Goal: Information Seeking & Learning: Learn about a topic

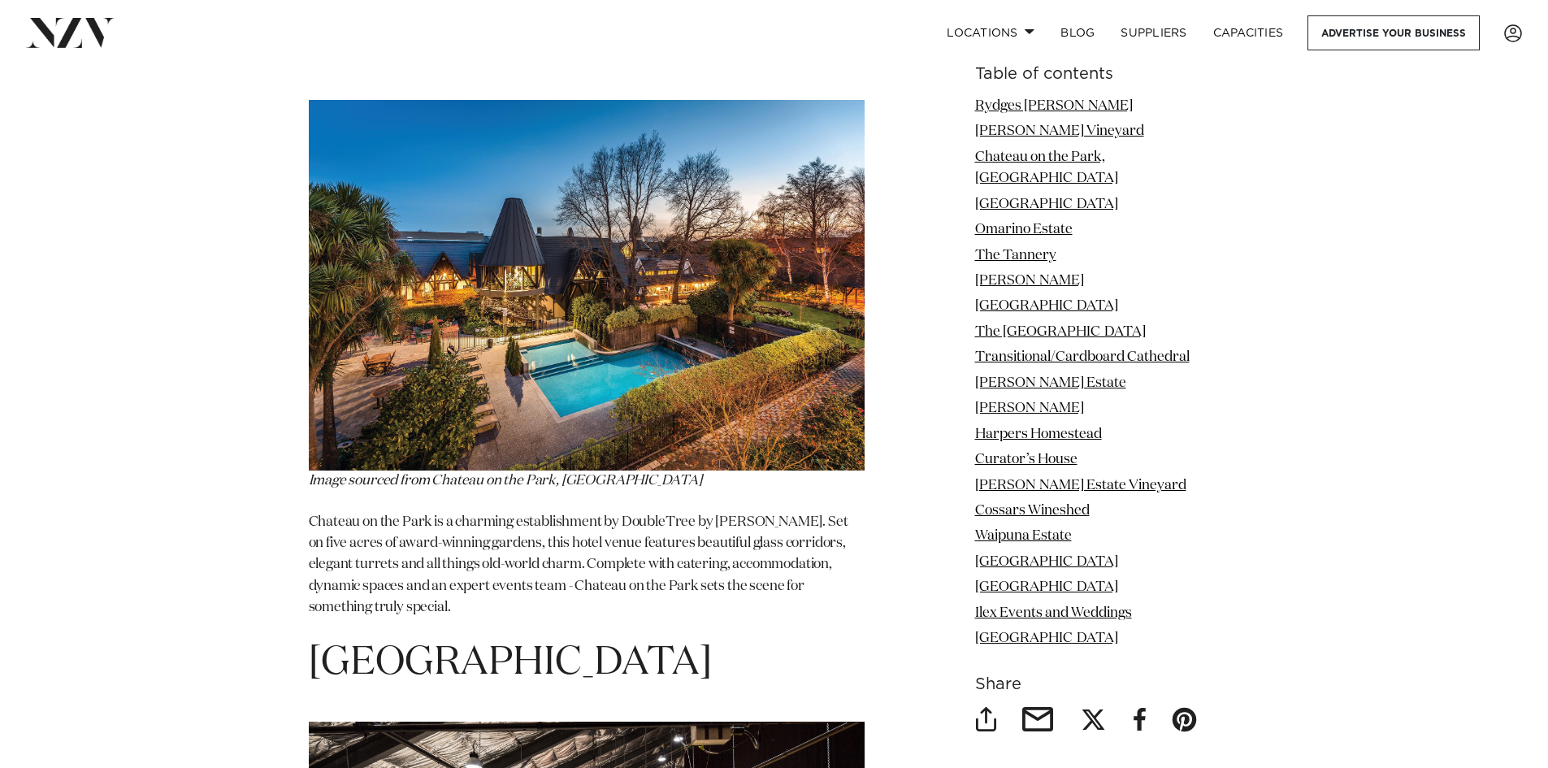
scroll to position [3251, 0]
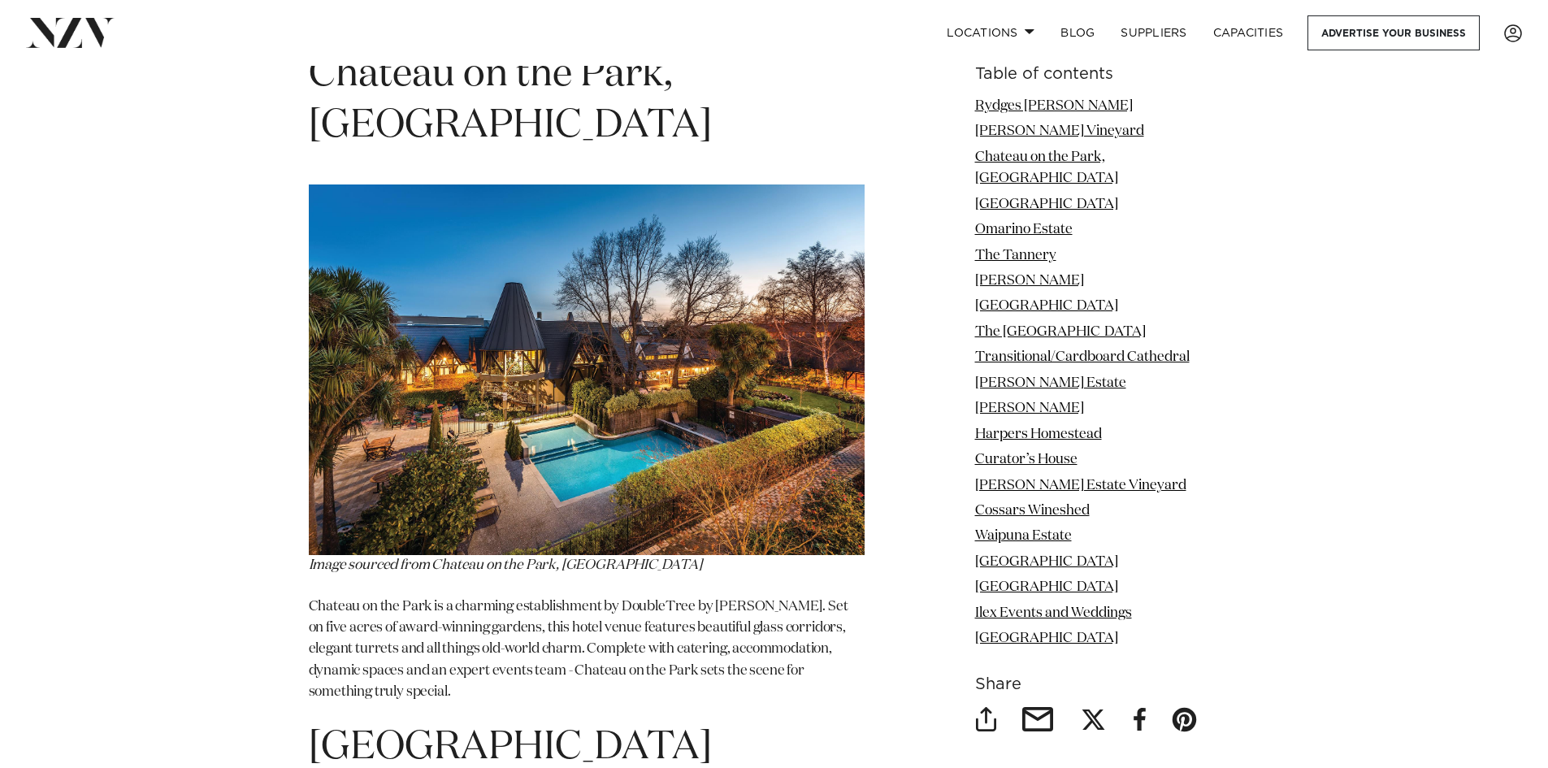
click at [631, 314] on img at bounding box center [587, 369] width 556 height 371
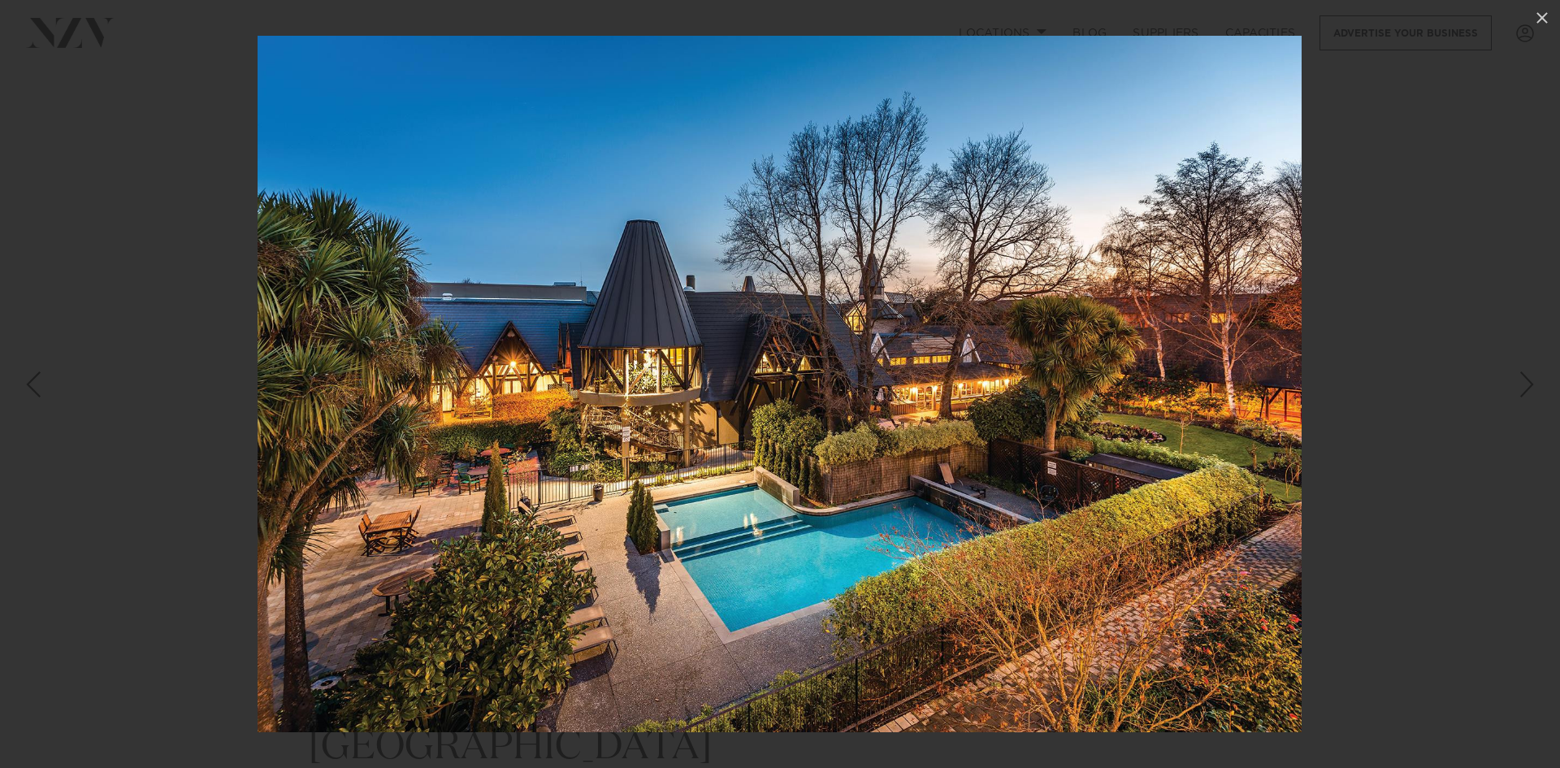
click at [1391, 542] on div at bounding box center [780, 384] width 1560 height 768
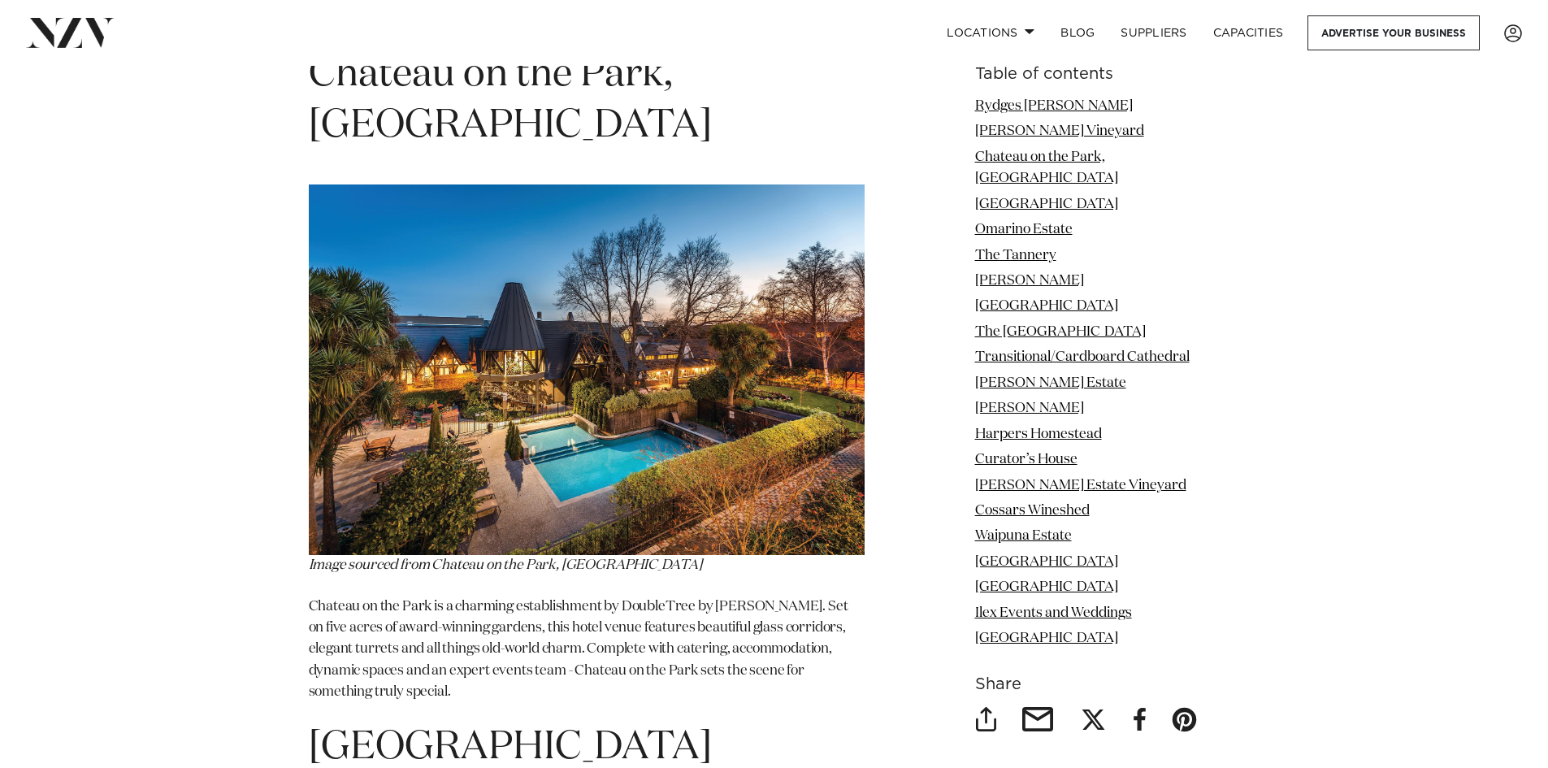
scroll to position [3007, 0]
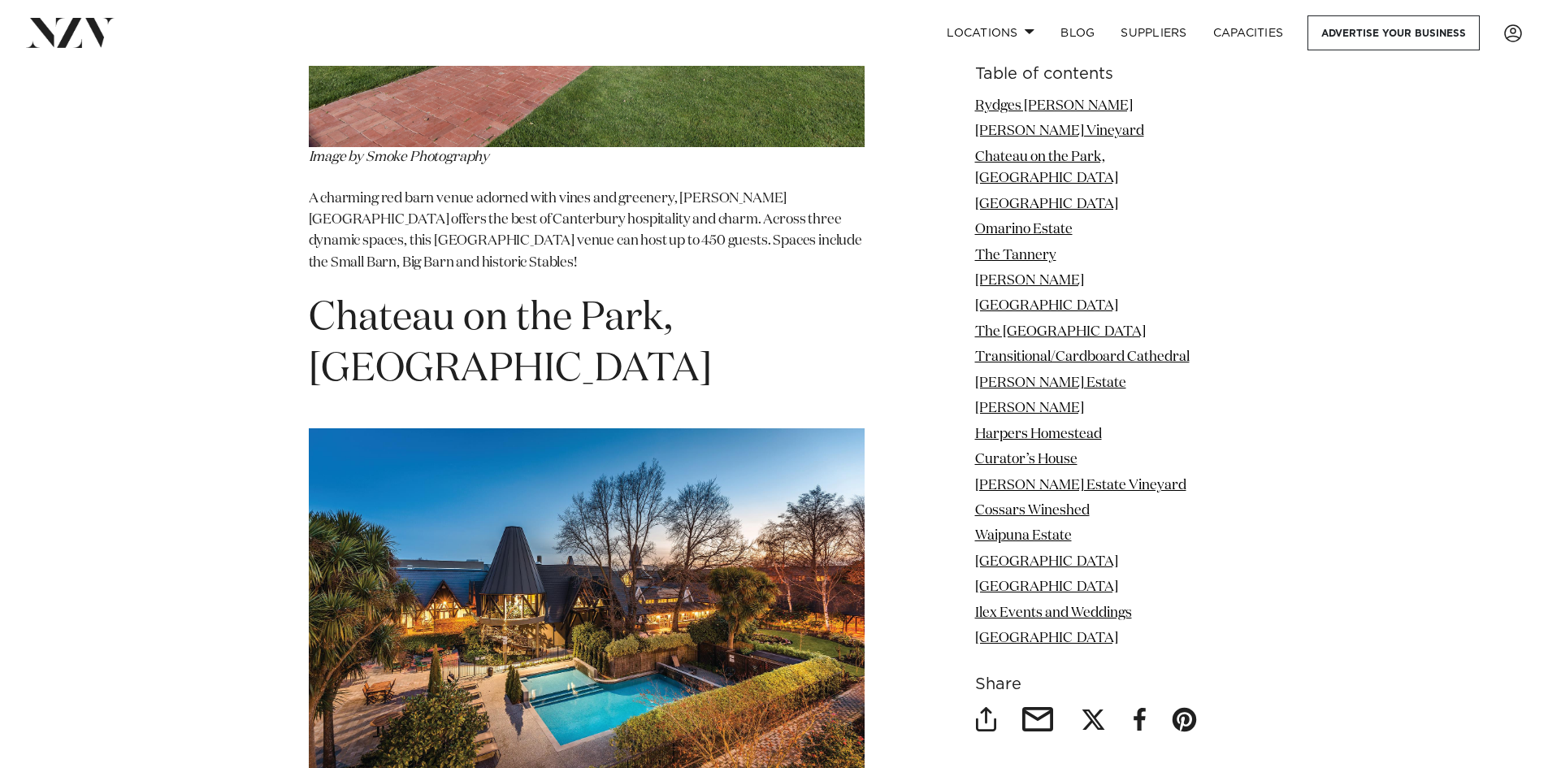
click at [454, 299] on span "Chateau on the Park, Hilton" at bounding box center [510, 344] width 403 height 90
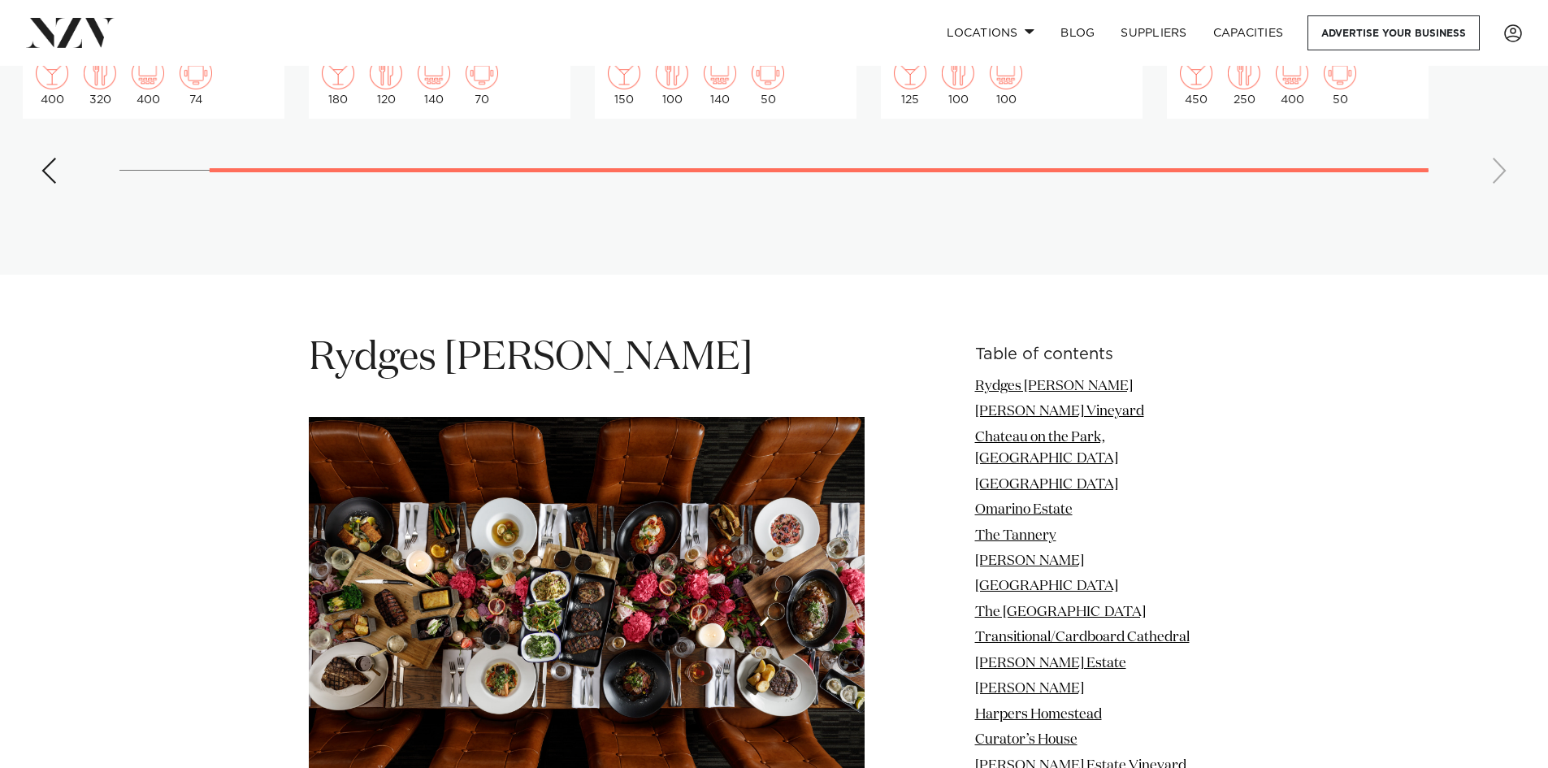
scroll to position [1138, 0]
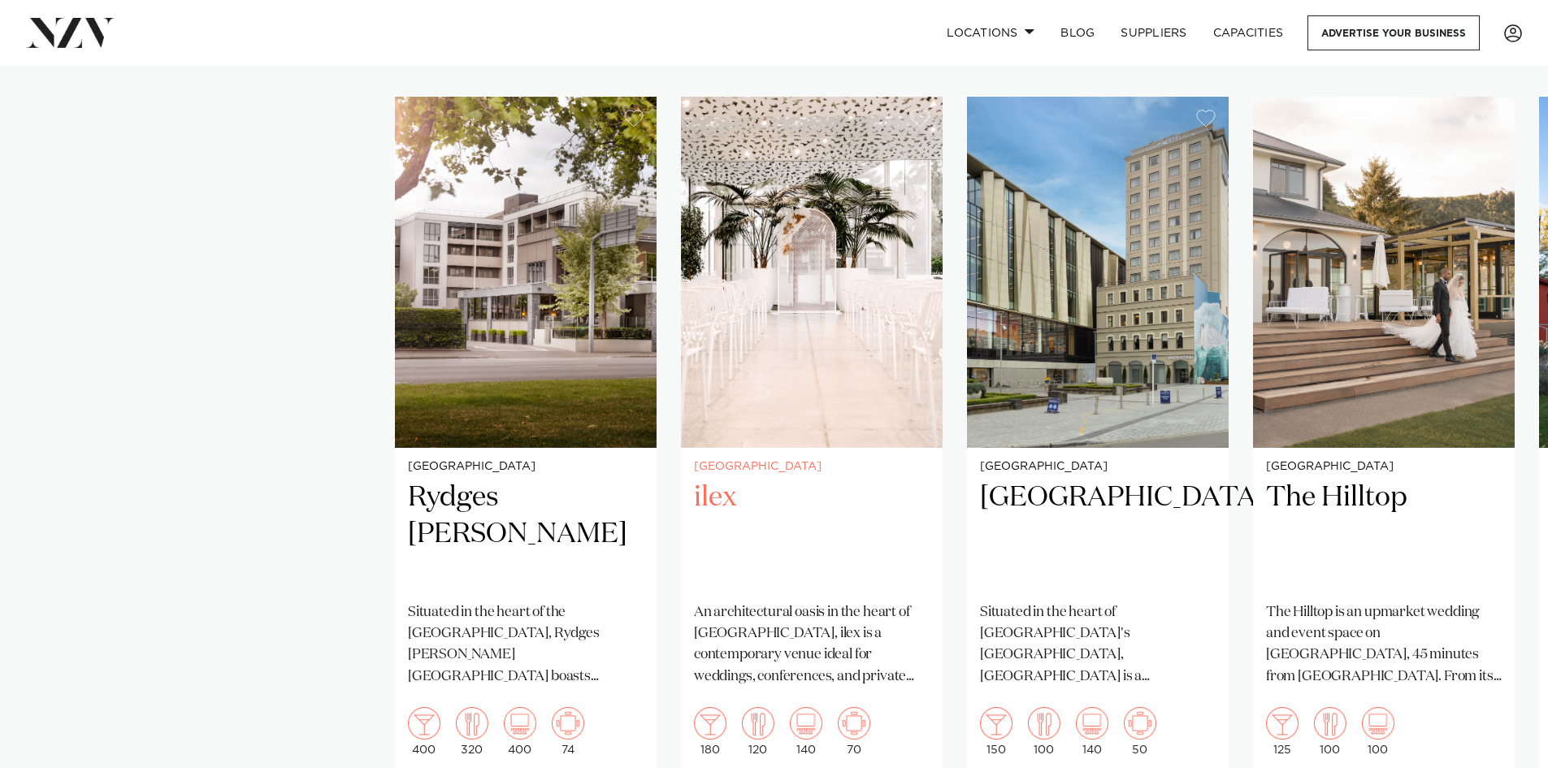
click at [0, 0] on slot "Christchurch Rydges Latimer Situated in the heart of the garden city, Rydges La…" at bounding box center [0, 0] width 0 height 0
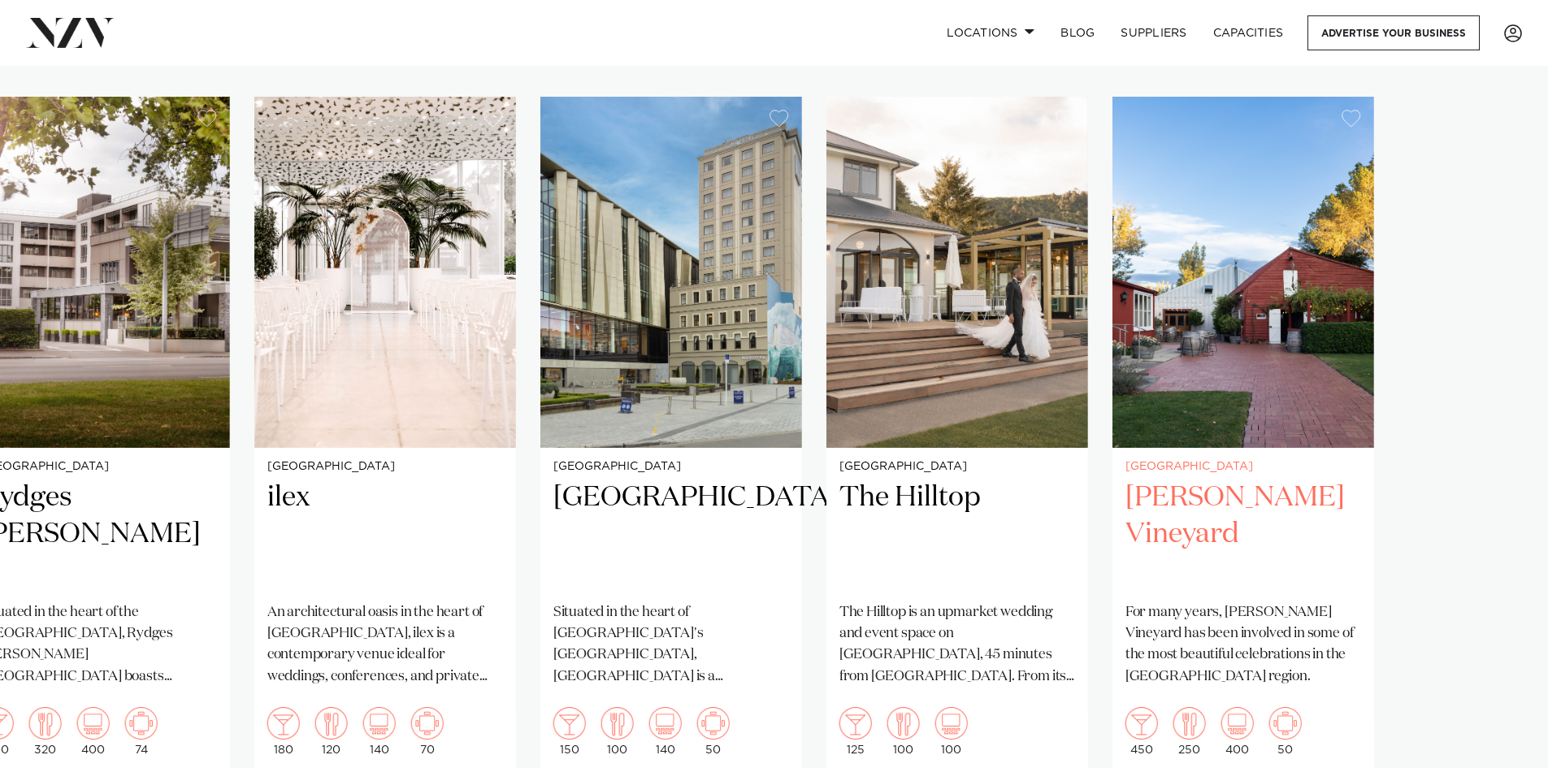
click at [0, 0] on slot "Christchurch Rydges Latimer Situated in the heart of the garden city, Rydges La…" at bounding box center [0, 0] width 0 height 0
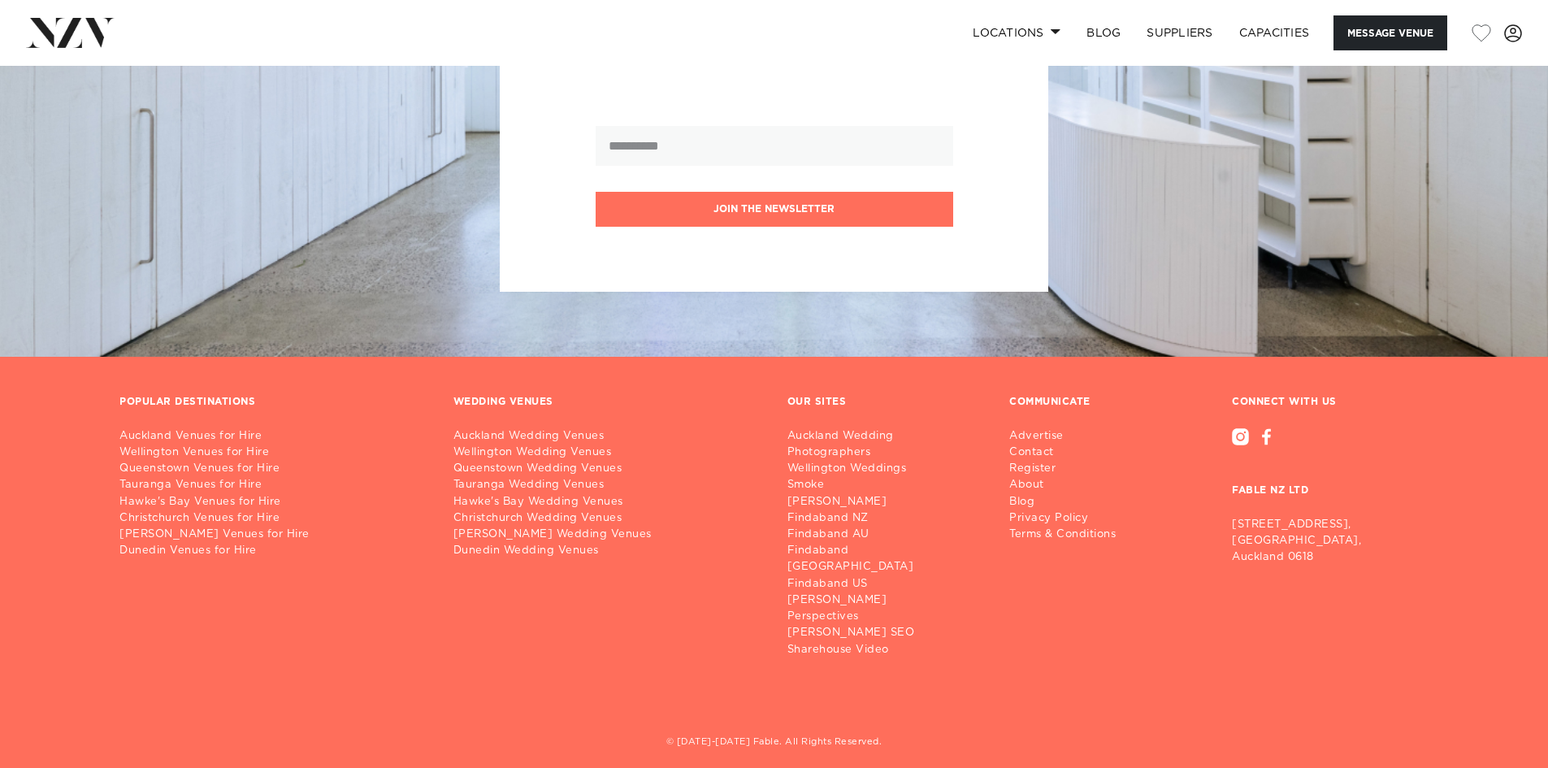
scroll to position [2058, 0]
